Goal: Book appointment/travel/reservation

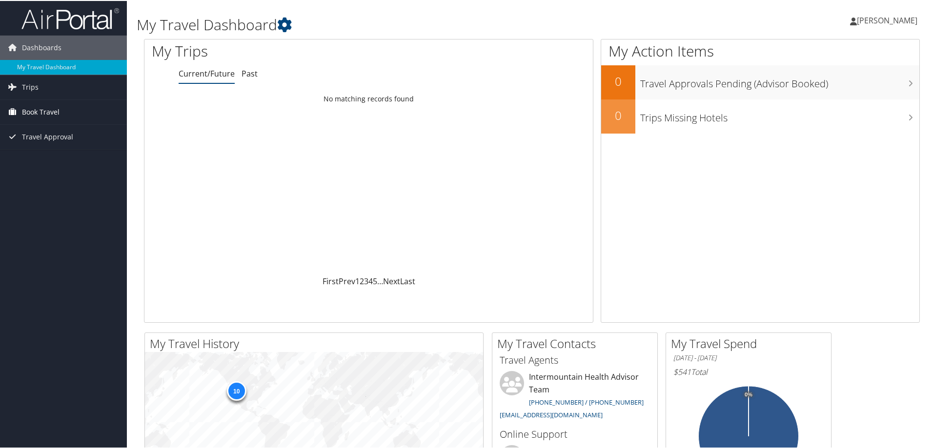
click at [47, 110] on span "Book Travel" at bounding box center [41, 111] width 38 height 24
click at [46, 157] on link "Book/Manage Online Trips" at bounding box center [63, 160] width 127 height 15
click at [59, 111] on span "Book Travel" at bounding box center [41, 111] width 38 height 24
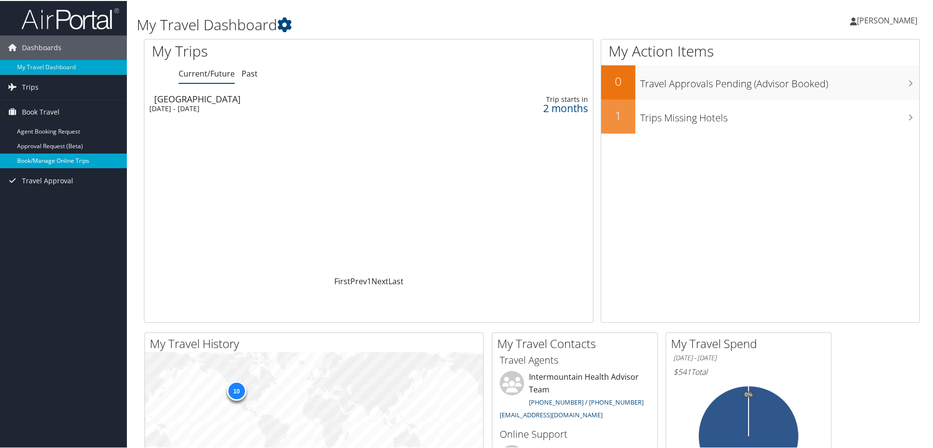
click at [48, 167] on link "Book/Manage Online Trips" at bounding box center [63, 160] width 127 height 15
click at [48, 162] on link "Book/Manage Online Trips" at bounding box center [63, 160] width 127 height 15
click at [33, 159] on link "Book/Manage Online Trips" at bounding box center [63, 160] width 127 height 15
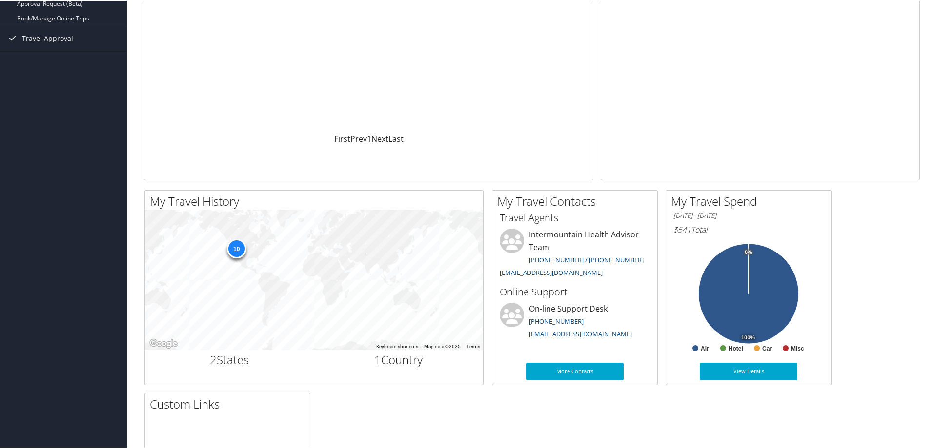
scroll to position [146, 0]
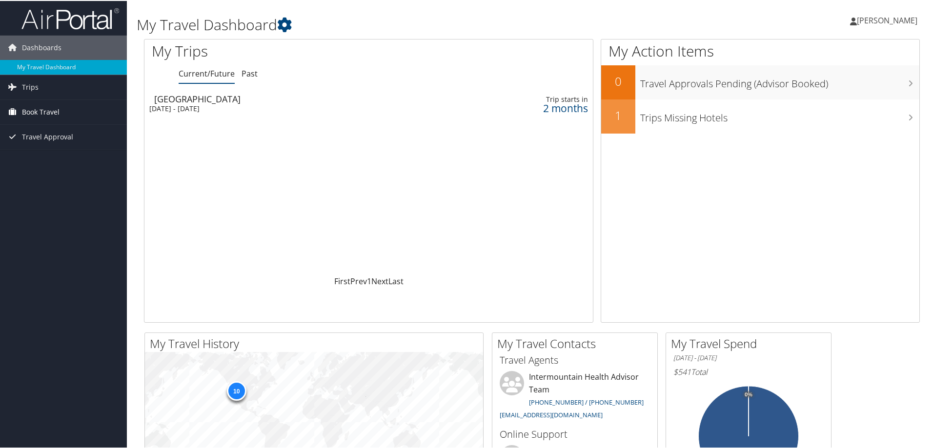
click at [16, 114] on icon at bounding box center [12, 110] width 15 height 15
click at [53, 165] on link "Book/Manage Online Trips" at bounding box center [63, 160] width 127 height 15
click at [240, 99] on div "Las Vegas" at bounding box center [287, 98] width 267 height 9
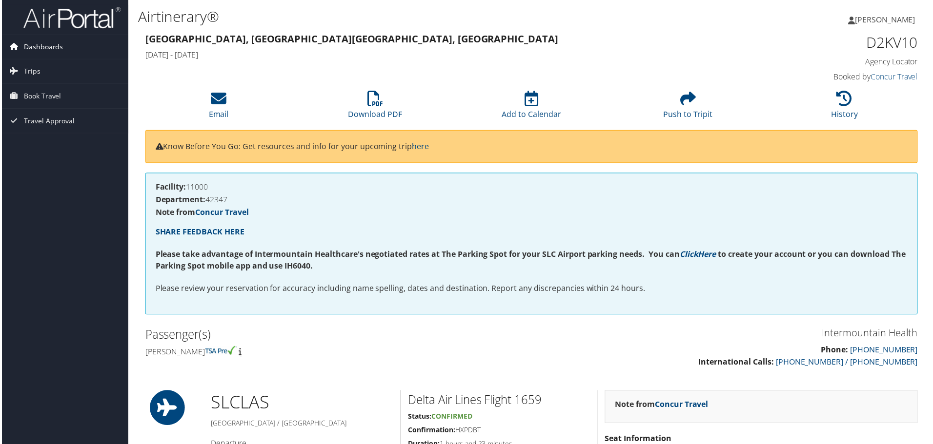
click at [25, 49] on span "Dashboards" at bounding box center [42, 47] width 40 height 24
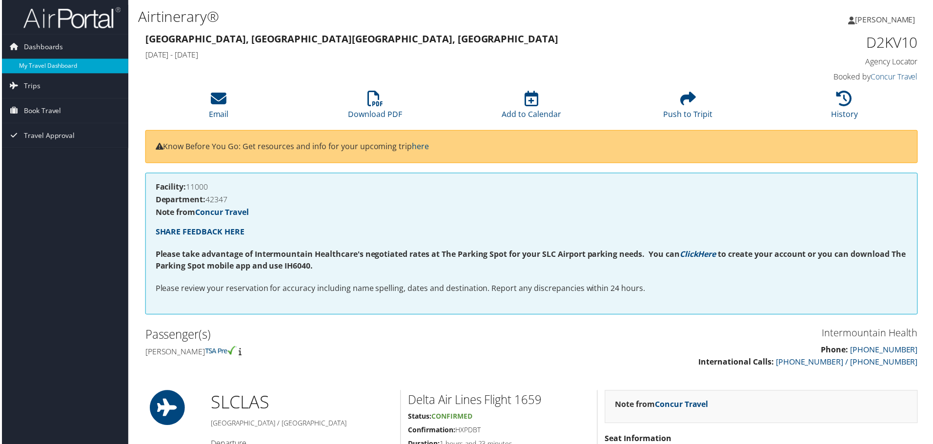
click at [58, 62] on link "My Travel Dashboard" at bounding box center [63, 66] width 127 height 15
